Goal: Task Accomplishment & Management: Use online tool/utility

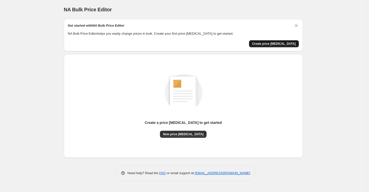
click at [282, 44] on span "Create price change job" at bounding box center [274, 44] width 44 height 4
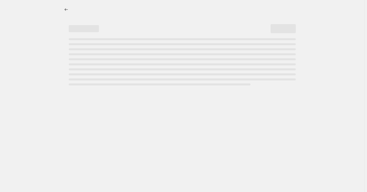
select select "percentage"
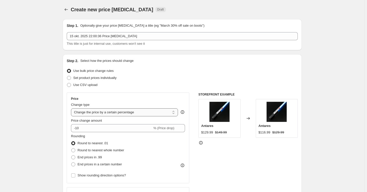
click at [132, 114] on select "Change the price to a certain amount Change the price by a certain amount Chang…" at bounding box center [124, 112] width 107 height 8
click at [147, 110] on select "Change the price to a certain amount Change the price by a certain amount Chang…" at bounding box center [124, 112] width 107 height 8
click at [96, 127] on input "-10" at bounding box center [111, 128] width 81 height 8
drag, startPoint x: 126, startPoint y: 129, endPoint x: 77, endPoint y: 128, distance: 49.1
click at [77, 128] on input "-10" at bounding box center [111, 128] width 81 height 8
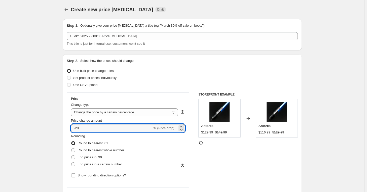
type input "-20"
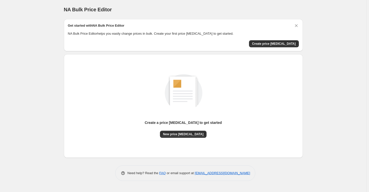
click at [294, 35] on p "NA Bulk Price Editor helps you easily change prices in bulk. Create your first …" at bounding box center [183, 33] width 231 height 5
click at [287, 42] on span "Create price [MEDICAL_DATA]" at bounding box center [274, 44] width 44 height 4
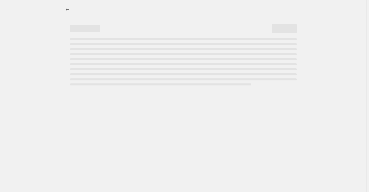
select select "percentage"
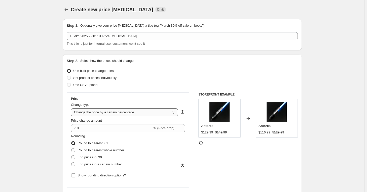
click at [106, 110] on select "Change the price to a certain amount Change the price by a certain amount Chang…" at bounding box center [124, 112] width 107 height 8
click at [72, 108] on select "Change the price to a certain amount Change the price by a certain amount Chang…" at bounding box center [124, 112] width 107 height 8
click at [103, 129] on input "-10" at bounding box center [111, 128] width 81 height 8
type input "-12"
click at [107, 175] on span "Show rounding direction options?" at bounding box center [102, 176] width 48 height 4
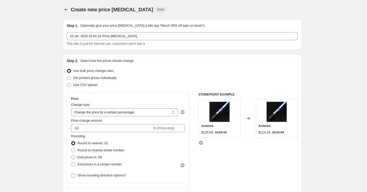
click at [75, 175] on input "Show rounding direction options?" at bounding box center [73, 176] width 4 height 4
checkbox input "true"
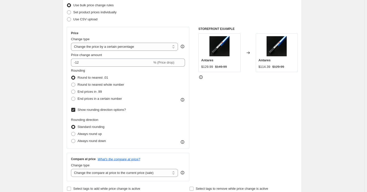
scroll to position [68, 0]
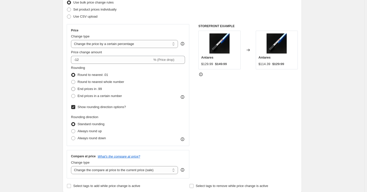
click at [94, 90] on span "End prices in .99" at bounding box center [90, 89] width 24 height 4
click at [71, 87] on input "End prices in .99" at bounding box center [71, 87] width 0 height 0
radio input "true"
click at [78, 130] on label "Always round up" at bounding box center [86, 131] width 31 height 7
click at [71, 130] on input "Always round up" at bounding box center [71, 129] width 0 height 0
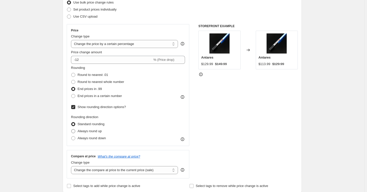
radio input "true"
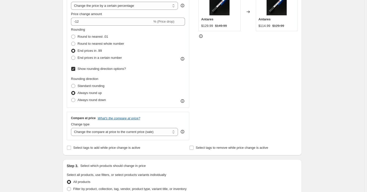
scroll to position [114, 0]
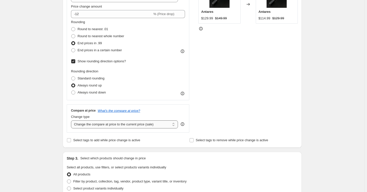
click at [153, 125] on select "Change the compare at price to the current price (sale) Change the compare at p…" at bounding box center [124, 125] width 107 height 8
click at [72, 121] on select "Change the compare at price to the current price (sale) Change the compare at p…" at bounding box center [124, 125] width 107 height 8
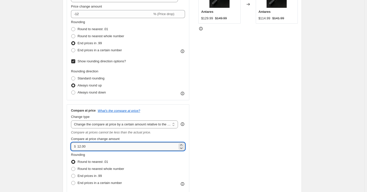
click at [124, 147] on input "12.00" at bounding box center [127, 147] width 100 height 8
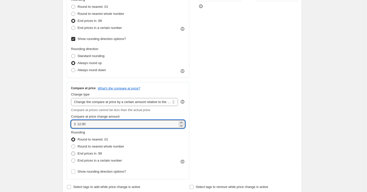
scroll to position [137, 0]
click at [124, 99] on select "Change the compare at price to the current price (sale) Change the compare at p…" at bounding box center [124, 102] width 107 height 8
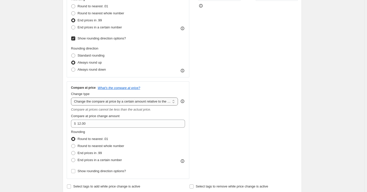
select select "pp"
click at [72, 98] on select "Change the compare at price to the current price (sale) Change the compare at p…" at bounding box center [124, 102] width 107 height 8
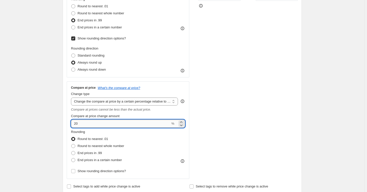
click at [128, 126] on input "20" at bounding box center [120, 124] width 99 height 8
type input "2"
type input "5"
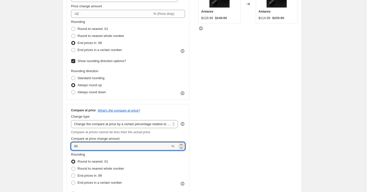
scroll to position [68, 0]
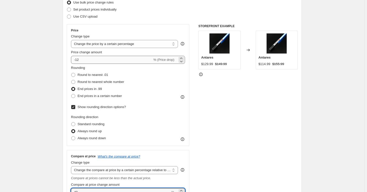
type input "40"
click at [101, 60] on input "-12" at bounding box center [111, 60] width 81 height 8
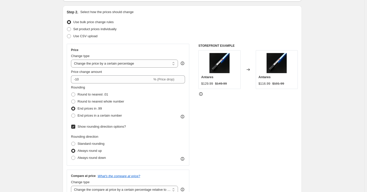
scroll to position [23, 0]
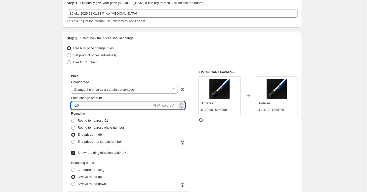
click at [131, 107] on input "-10" at bounding box center [111, 106] width 81 height 8
type input "-1"
type input "0"
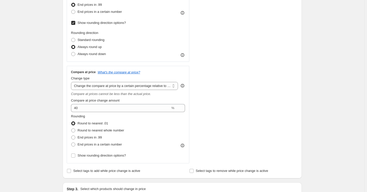
scroll to position [160, 0]
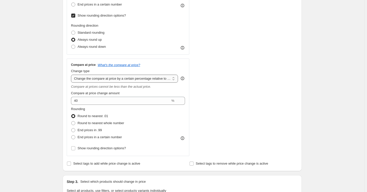
click at [119, 79] on select "Change the compare at price to the current price (sale) Change the compare at p…" at bounding box center [124, 79] width 107 height 8
select select "percentage"
click at [72, 75] on select "Change the compare at price to the current price (sale) Change the compare at p…" at bounding box center [124, 79] width 107 height 8
type input "-15"
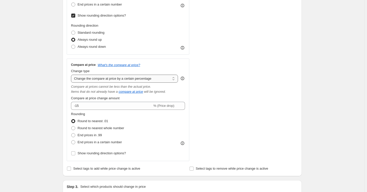
click at [104, 79] on select "Change the compare at price to the current price (sale) Change the compare at p…" at bounding box center [124, 79] width 107 height 8
select select "pp"
click at [72, 75] on select "Change the compare at price to the current price (sale) Change the compare at p…" at bounding box center [124, 79] width 107 height 8
type input "20"
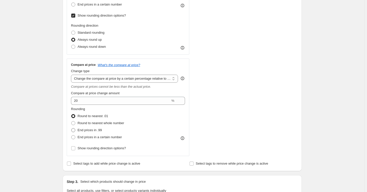
click at [97, 130] on span "End prices in .99" at bounding box center [90, 130] width 24 height 4
click at [71, 129] on input "End prices in .99" at bounding box center [71, 128] width 0 height 0
radio input "true"
click at [73, 148] on input "Show rounding direction options?" at bounding box center [73, 149] width 4 height 4
checkbox input "true"
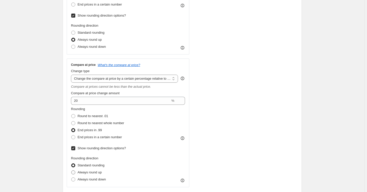
click at [95, 171] on span "Always round up" at bounding box center [90, 173] width 24 height 4
click at [71, 171] on input "Always round up" at bounding box center [71, 171] width 0 height 0
radio input "true"
click at [39, 146] on div "Create new price change job. This page is ready Create new price change job Dra…" at bounding box center [182, 157] width 365 height 635
click at [98, 164] on span "Standard rounding" at bounding box center [91, 166] width 27 height 4
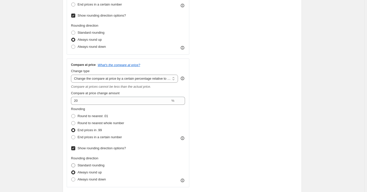
click at [71, 164] on input "Standard rounding" at bounding box center [71, 164] width 0 height 0
radio input "true"
click at [35, 145] on div "Create new price change job. This page is ready Create new price change job Dra…" at bounding box center [182, 157] width 365 height 635
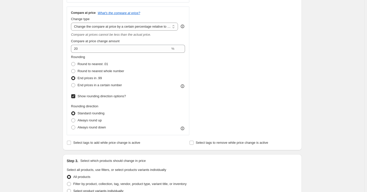
scroll to position [137, 0]
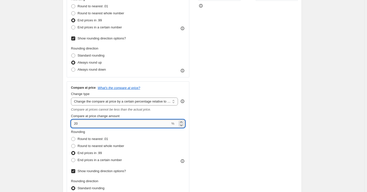
click at [97, 121] on input "20" at bounding box center [120, 124] width 99 height 8
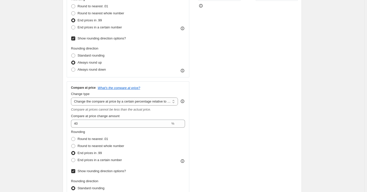
click at [51, 115] on div "Create new price change job. This page is ready Create new price change job Dra…" at bounding box center [182, 180] width 365 height 635
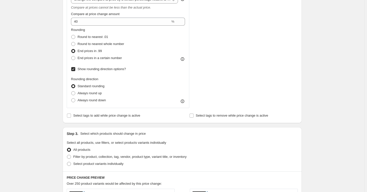
scroll to position [183, 0]
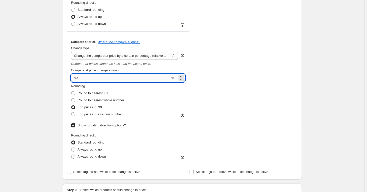
click at [101, 78] on input "40" at bounding box center [120, 78] width 99 height 8
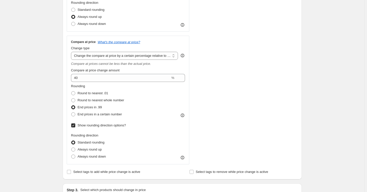
click at [53, 96] on div "Create new price change job. This page is ready Create new price change job Dra…" at bounding box center [182, 134] width 365 height 635
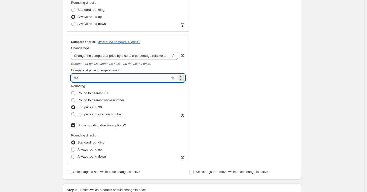
click at [92, 76] on input "40" at bounding box center [120, 78] width 99 height 8
type input "20"
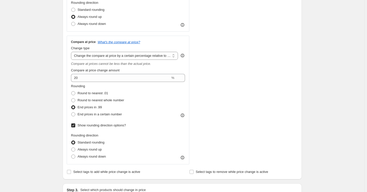
click at [49, 90] on div "Create new price change job. This page is ready Create new price change job Dra…" at bounding box center [182, 134] width 365 height 635
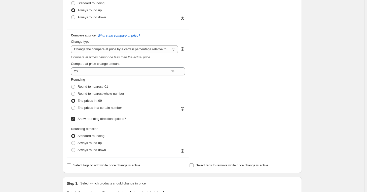
scroll to position [297, 0]
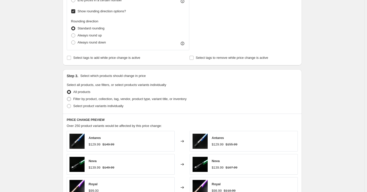
click at [98, 98] on span "Filter by product, collection, tag, vendor, product type, variant title, or inv…" at bounding box center [129, 99] width 113 height 4
click at [67, 97] on input "Filter by product, collection, tag, vendor, product type, variant title, or inv…" at bounding box center [67, 97] width 0 height 0
radio input "true"
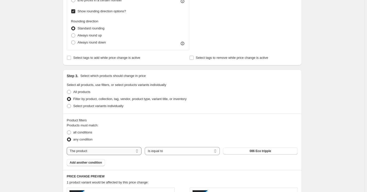
click at [125, 150] on select "The product The product's collection The product's tag The product's vendor The…" at bounding box center [104, 151] width 75 height 8
click at [125, 151] on select "The product The product's collection The product's tag The product's vendor The…" at bounding box center [104, 151] width 75 height 8
drag, startPoint x: 125, startPoint y: 151, endPoint x: 124, endPoint y: 147, distance: 4.1
click at [125, 151] on select "The product The product's collection The product's tag The product's vendor The…" at bounding box center [104, 151] width 75 height 8
select select "collection"
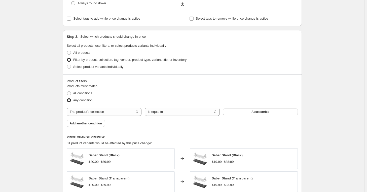
scroll to position [343, 0]
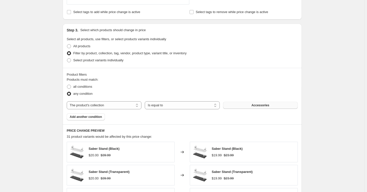
click at [246, 104] on button "Accessories" at bounding box center [260, 105] width 75 height 7
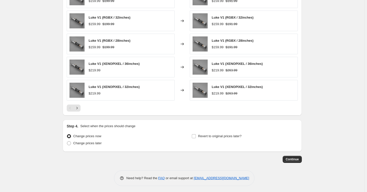
scroll to position [498, 0]
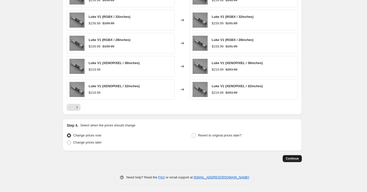
click at [297, 159] on span "Continue" at bounding box center [292, 159] width 13 height 4
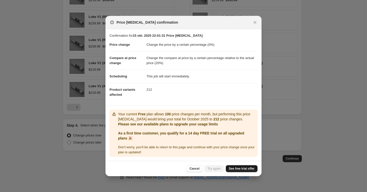
click at [247, 168] on span "See free trial offer" at bounding box center [242, 169] width 26 height 4
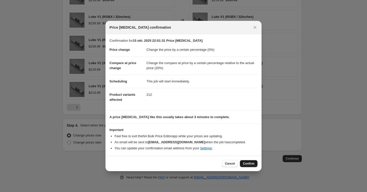
click at [252, 165] on span "Confirm" at bounding box center [249, 164] width 12 height 4
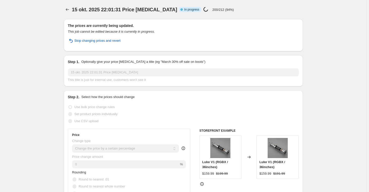
select select "percentage"
select select "pp"
select select "collection"
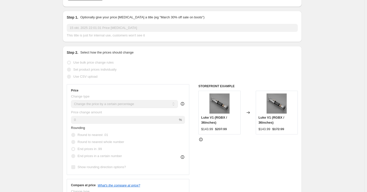
scroll to position [137, 0]
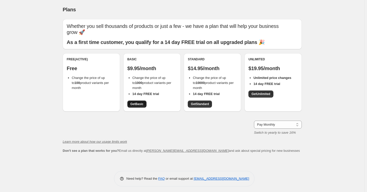
click at [139, 104] on span "Get Basic" at bounding box center [136, 104] width 13 height 4
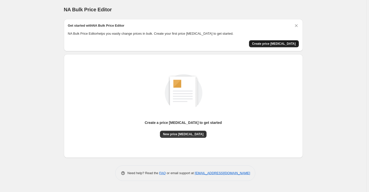
click at [284, 46] on button "Create price change job" at bounding box center [274, 43] width 50 height 7
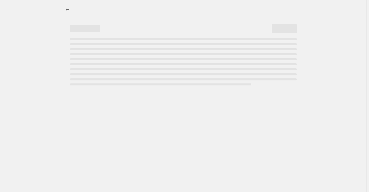
select select "percentage"
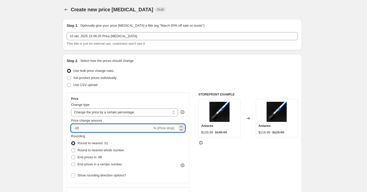
click at [107, 126] on input "-10" at bounding box center [111, 128] width 81 height 8
type input "-1"
type input "-0"
click at [94, 129] on input "-0" at bounding box center [120, 128] width 99 height 8
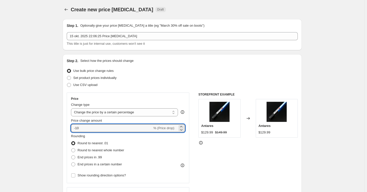
type input "-10"
click at [143, 92] on div "Step 2. Select how the prices should change Use bulk price change rules Set pro…" at bounding box center [182, 142] width 231 height 169
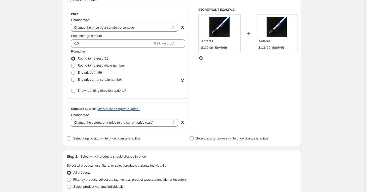
scroll to position [91, 0]
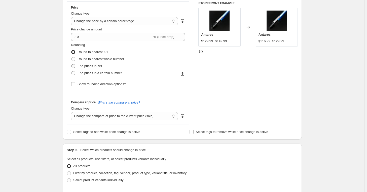
click at [100, 66] on span "End prices in .99" at bounding box center [90, 66] width 24 height 4
click at [71, 64] on input "End prices in .99" at bounding box center [71, 64] width 0 height 0
radio input "true"
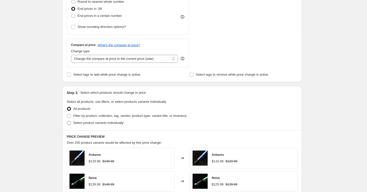
scroll to position [160, 0]
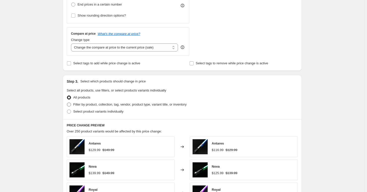
click at [94, 105] on span "Filter by product, collection, tag, vendor, product type, variant title, or inv…" at bounding box center [129, 105] width 113 height 4
click at [67, 103] on input "Filter by product, collection, tag, vendor, product type, variant title, or inv…" at bounding box center [67, 103] width 0 height 0
radio input "true"
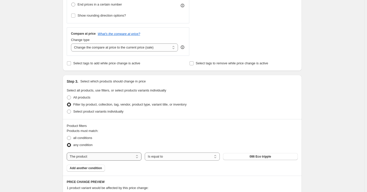
click at [134, 156] on select "The product The product's collection The product's tag The product's vendor The…" at bounding box center [104, 157] width 75 height 8
select select "collection"
click at [85, 138] on span "all conditions" at bounding box center [82, 138] width 19 height 4
click at [67, 136] on input "all conditions" at bounding box center [67, 136] width 0 height 0
radio input "true"
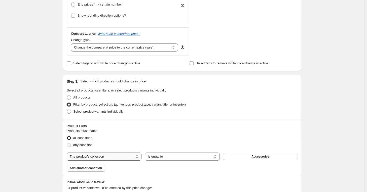
click at [99, 155] on select "The product The product's collection The product's tag The product's vendor The…" at bounding box center [104, 157] width 75 height 8
select select "product"
click at [71, 137] on span at bounding box center [69, 138] width 4 height 4
click at [67, 136] on input "all conditions" at bounding box center [67, 136] width 0 height 0
click at [71, 145] on span at bounding box center [69, 145] width 4 height 4
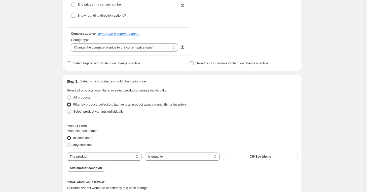
click at [67, 143] on input "any condition" at bounding box center [67, 143] width 0 height 0
radio input "true"
click at [107, 159] on select "The product The product's collection The product's tag The product's vendor The…" at bounding box center [104, 157] width 75 height 8
click at [49, 116] on div "Create new price change job. This page is ready Create new price change job Dra…" at bounding box center [182, 73] width 365 height 467
click at [69, 137] on span at bounding box center [69, 138] width 4 height 4
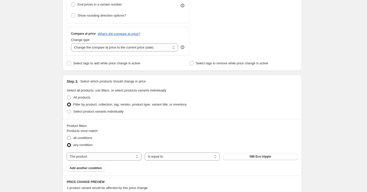
click at [67, 136] on input "all conditions" at bounding box center [67, 136] width 0 height 0
radio input "true"
click at [75, 144] on span "any condition" at bounding box center [82, 145] width 19 height 4
click at [67, 143] on input "any condition" at bounding box center [67, 143] width 0 height 0
radio input "true"
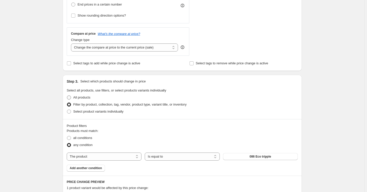
click at [71, 98] on span at bounding box center [69, 98] width 4 height 4
click at [67, 96] on input "All products" at bounding box center [67, 96] width 0 height 0
radio input "true"
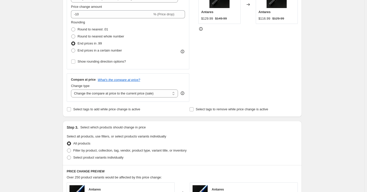
scroll to position [114, 0]
click at [119, 95] on select "Change the compare at price to the current price (sale) Change the compare at p…" at bounding box center [124, 93] width 107 height 8
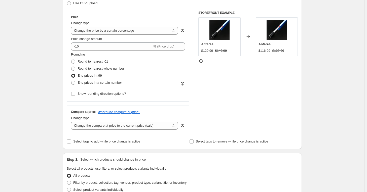
scroll to position [91, 0]
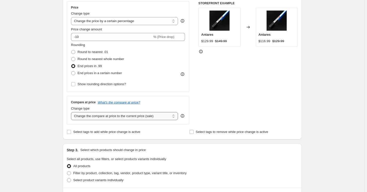
click at [121, 115] on select "Change the compare at price to the current price (sale) Change the compare at p…" at bounding box center [124, 116] width 107 height 8
select select "pp"
click at [72, 112] on select "Change the compare at price to the current price (sale) Change the compare at p…" at bounding box center [124, 116] width 107 height 8
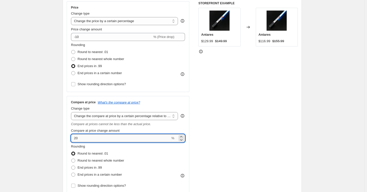
click at [128, 140] on input "20" at bounding box center [120, 138] width 99 height 8
type input "30"
click at [47, 133] on div "Create new price change job. This page is ready Create new price change job Dra…" at bounding box center [182, 195] width 365 height 572
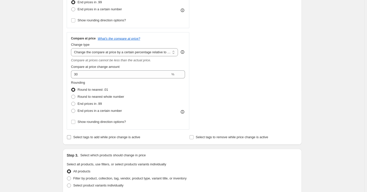
scroll to position [160, 0]
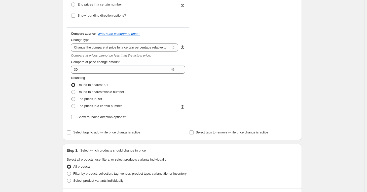
click at [93, 100] on span "End prices in .99" at bounding box center [90, 99] width 24 height 4
click at [71, 97] on input "End prices in .99" at bounding box center [71, 97] width 0 height 0
radio input "true"
click at [57, 123] on div "Create new price change job. This page is ready Create new price change job Dra…" at bounding box center [182, 126] width 365 height 572
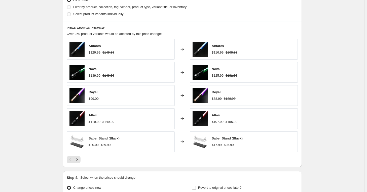
scroll to position [380, 0]
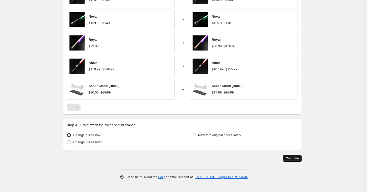
click at [293, 155] on button "Continue" at bounding box center [292, 158] width 19 height 7
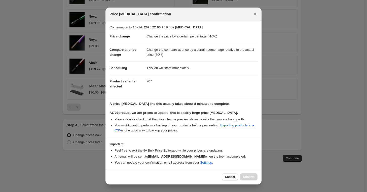
click at [239, 153] on li "Feel free to exit the NA Bulk Price Editor app while your prices are updating." at bounding box center [186, 150] width 143 height 5
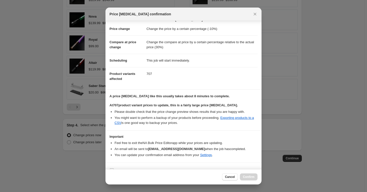
scroll to position [21, 0]
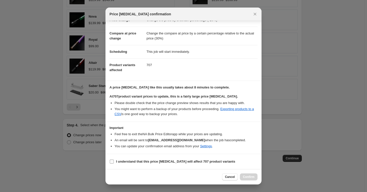
click at [166, 162] on b "I understand that this price change job will affect 707 product variants" at bounding box center [175, 162] width 119 height 4
click at [114, 162] on input "I understand that this price change job will affect 707 product variants" at bounding box center [112, 162] width 4 height 4
checkbox input "true"
click at [250, 177] on span "Confirm" at bounding box center [249, 177] width 12 height 4
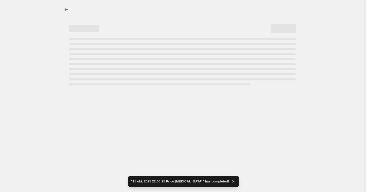
select select "percentage"
select select "pp"
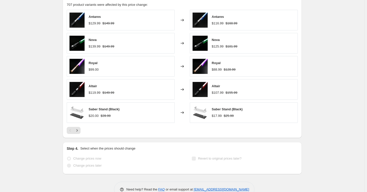
scroll to position [416, 0]
